Goal: Contribute content

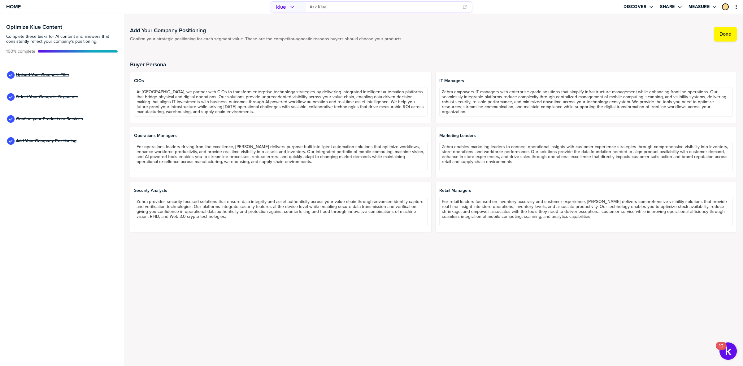
click at [39, 74] on span "Upload Your Compete Files" at bounding box center [42, 74] width 53 height 5
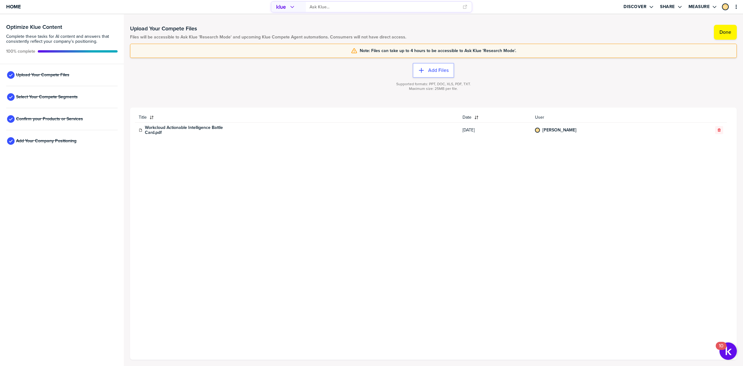
click at [338, 238] on div "Title Date User Workcloud Actionable Intelligence Battle Card.pdf [DATE] [PERSO…" at bounding box center [433, 233] width 597 height 242
click at [368, 232] on div "Title Date User Workcloud Actionable Intelligence Battle Card.pdf [DATE] [PERSO…" at bounding box center [433, 233] width 597 height 242
click at [243, 187] on div "Title Date User Workcloud Actionable Intelligence Battle Card.pdf [DATE] [PERSO…" at bounding box center [433, 233] width 597 height 242
click at [347, 80] on div "Supported formats: PPT, DOC, XLS, PDF, TXT. Maximum size: 25MB per file." at bounding box center [433, 90] width 607 height 25
drag, startPoint x: 362, startPoint y: 50, endPoint x: 523, endPoint y: 47, distance: 161.3
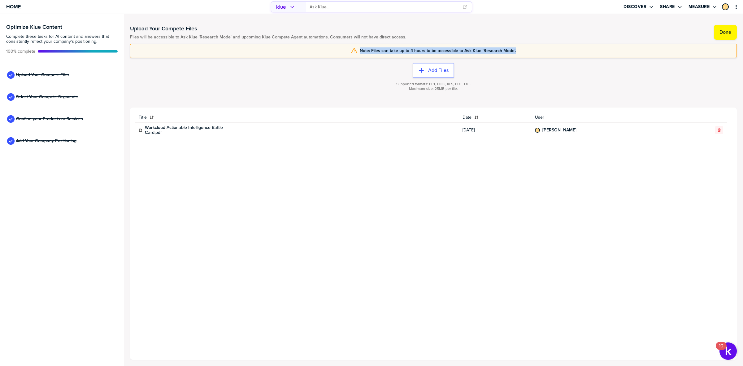
click at [522, 46] on div "Note: Files can take up to 4 hours to be accessible to Ask Klue 'Research Mode'." at bounding box center [433, 51] width 607 height 14
click at [529, 54] on div "Note: Files can take up to 4 hours to be accessible to Ask Klue 'Research Mode'." at bounding box center [433, 51] width 607 height 14
drag, startPoint x: 361, startPoint y: 49, endPoint x: 525, endPoint y: 73, distance: 165.8
click at [552, 50] on div "Note: Files can take up to 4 hours to be accessible to Ask Klue 'Research Mode'." at bounding box center [433, 51] width 599 height 6
click at [525, 73] on div "Add Files Supported formats: PPT, DOC, XLS, PDF, TXT. Maximum size: 25MB per fi…" at bounding box center [433, 83] width 607 height 50
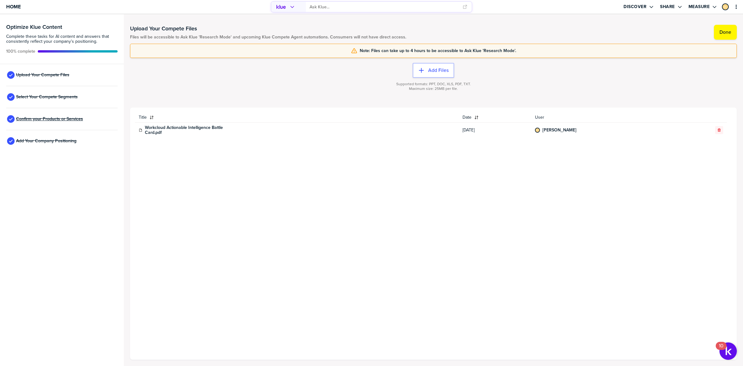
click at [40, 120] on span "Confirm your Products or Services" at bounding box center [49, 118] width 67 height 5
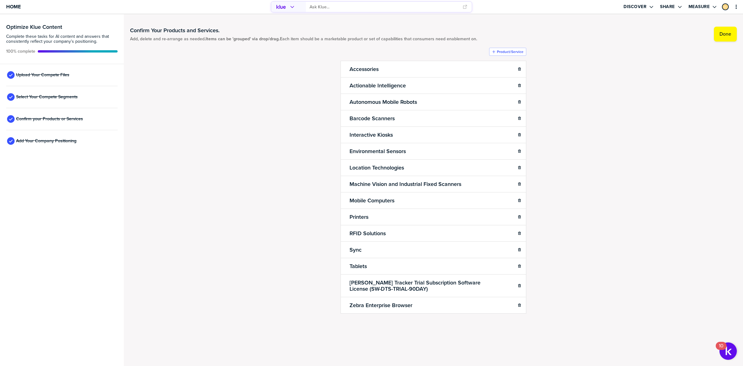
click at [266, 98] on div "Confirm Your Products and Services. Add, delete and re-arrange as needed. Items…" at bounding box center [433, 182] width 607 height 325
click at [264, 101] on div "Confirm Your Products and Services. Add, delete and re-arrange as needed. Items…" at bounding box center [433, 182] width 607 height 325
click at [225, 114] on div "Confirm Your Products and Services. Add, delete and re-arrange as needed. Items…" at bounding box center [433, 182] width 607 height 325
click at [10, 5] on span "Home" at bounding box center [13, 6] width 15 height 5
